Goal: Task Accomplishment & Management: Use online tool/utility

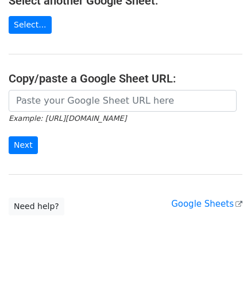
scroll to position [150, 0]
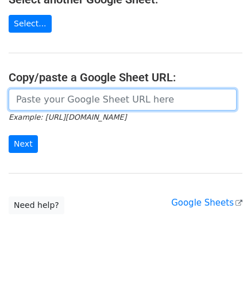
drag, startPoint x: 48, startPoint y: 92, endPoint x: 47, endPoint y: 81, distance: 11.5
click at [48, 92] on input "url" at bounding box center [123, 100] width 228 height 22
paste input "[URL][DOMAIN_NAME]"
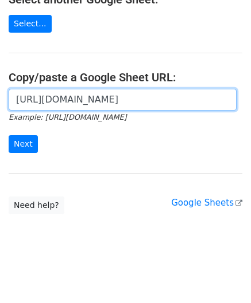
scroll to position [0, 243]
type input "[URL][DOMAIN_NAME]"
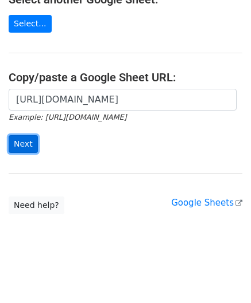
scroll to position [0, 0]
click at [24, 142] on input "Next" at bounding box center [23, 144] width 29 height 18
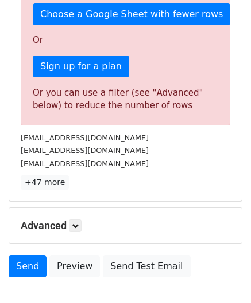
scroll to position [320, 0]
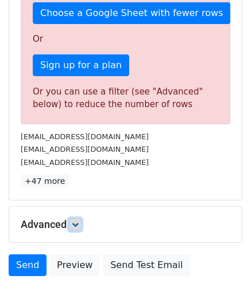
click at [81, 222] on link at bounding box center [75, 225] width 13 height 13
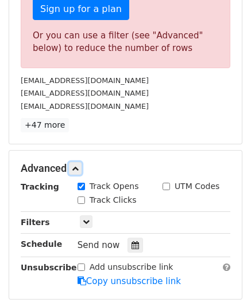
scroll to position [377, 0]
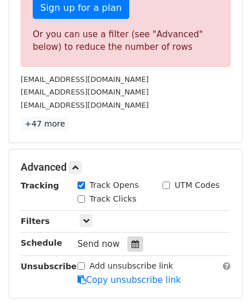
click at [131, 244] on icon at bounding box center [134, 244] width 7 height 8
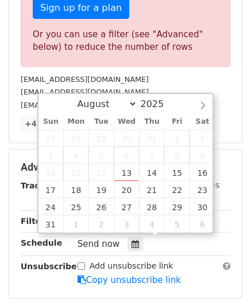
click at [124, 159] on span "6" at bounding box center [126, 155] width 25 height 17
type input "2025-08-13 12:00"
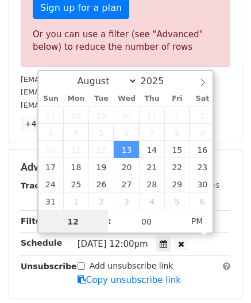
scroll to position [312, 0]
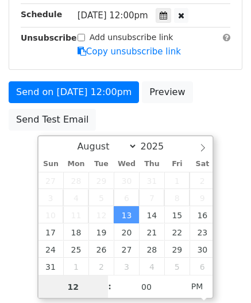
type input "6"
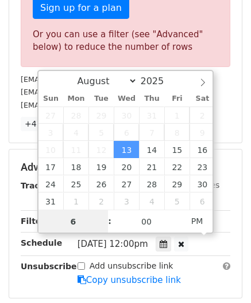
drag, startPoint x: 80, startPoint y: 215, endPoint x: 29, endPoint y: 216, distance: 50.5
click at [29, 216] on body "New Campaign Daily emails left: 0 Google Sheet: Untitled spreadsheet Variables …" at bounding box center [125, 21] width 251 height 780
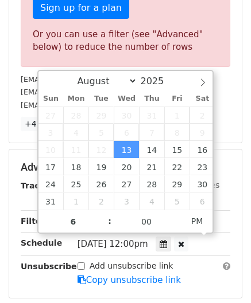
type input "2025-08-13 18:00"
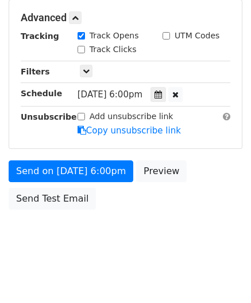
scroll to position [454, 0]
